Goal: Information Seeking & Learning: Learn about a topic

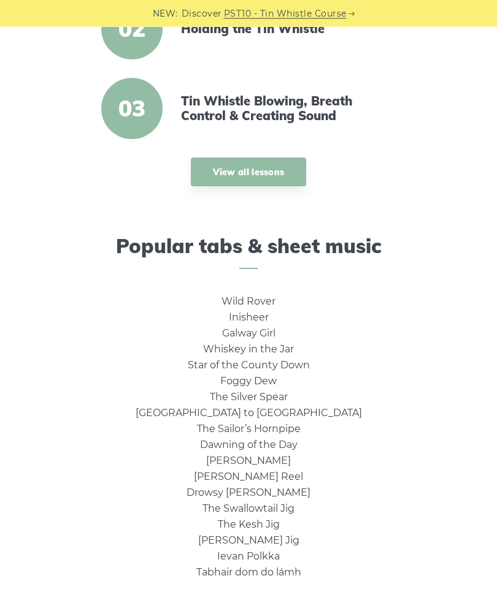
scroll to position [502, 0]
click at [260, 170] on link "View all lessons" at bounding box center [249, 172] width 116 height 29
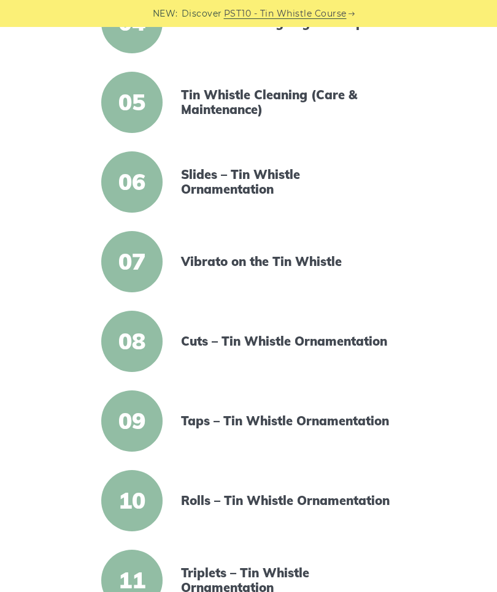
scroll to position [562, 0]
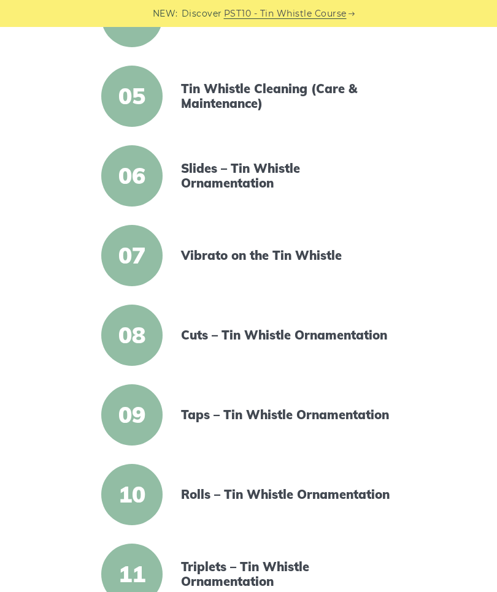
click at [149, 335] on span "08" at bounding box center [131, 335] width 61 height 61
click at [310, 335] on link "Cuts – Tin Whistle Ornamentation" at bounding box center [286, 335] width 211 height 15
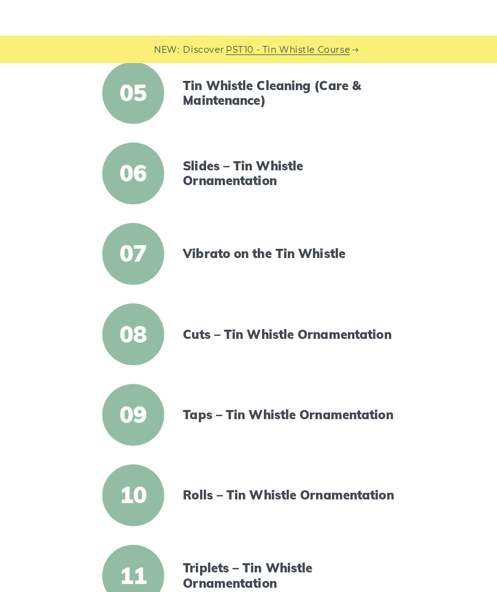
click at [1, 470] on div "01 Getting Started on the Tin Whistle 02 Holding the Tin Whistle 03 Tin Whistle…" at bounding box center [248, 225] width 497 height 1036
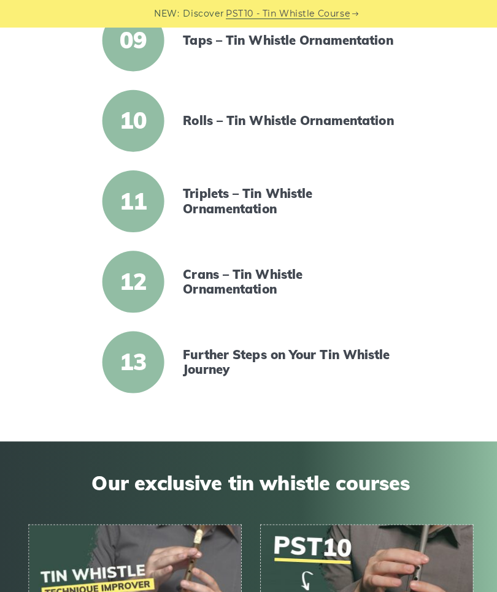
scroll to position [997, 0]
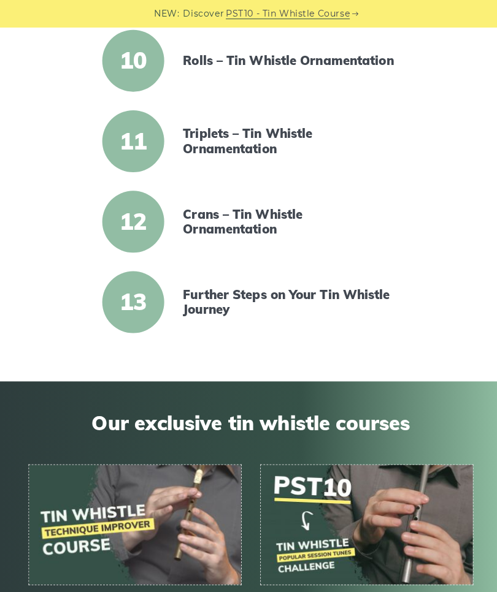
click at [239, 140] on link "Triplets – Tin Whistle Ornamentation" at bounding box center [286, 139] width 211 height 29
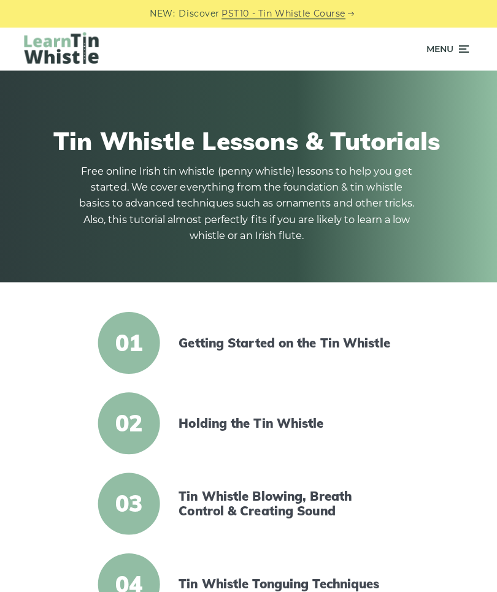
click at [460, 52] on icon at bounding box center [462, 48] width 12 height 15
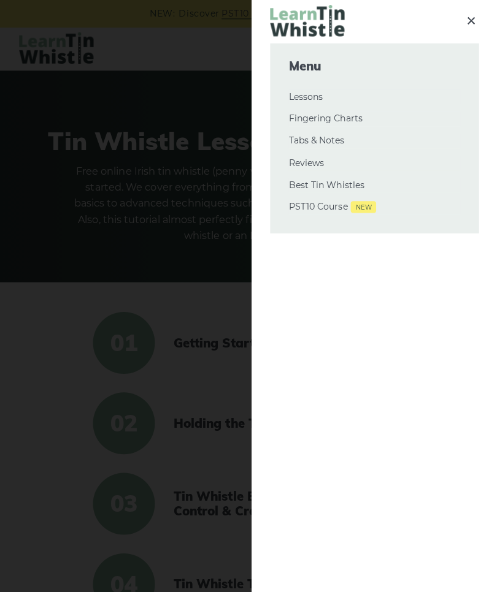
click at [334, 177] on link "Best Tin Whistles" at bounding box center [375, 184] width 170 height 15
click at [318, 200] on link "PST10 Course New" at bounding box center [375, 205] width 170 height 15
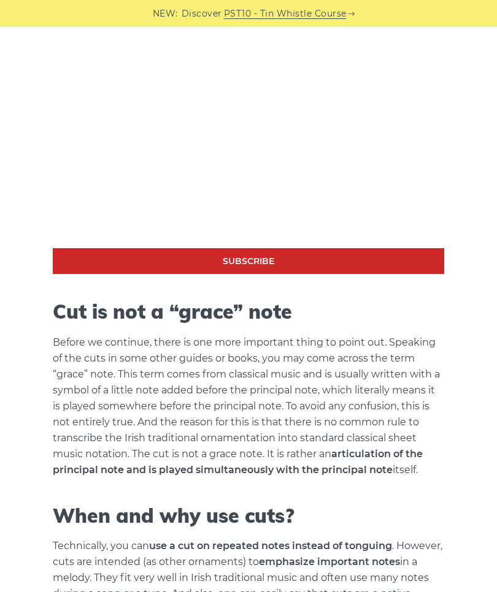
scroll to position [1070, 0]
